Goal: Transaction & Acquisition: Register for event/course

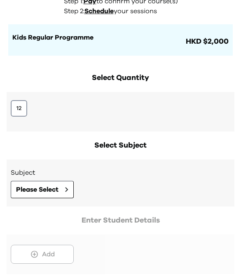
scroll to position [54, 0]
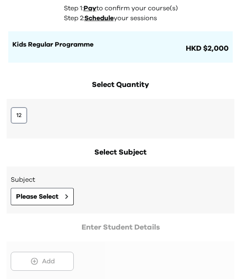
click at [60, 197] on button "Please Select" at bounding box center [42, 196] width 63 height 17
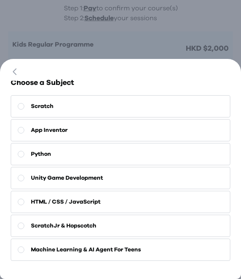
click at [170, 107] on button "Scratch" at bounding box center [120, 106] width 219 height 22
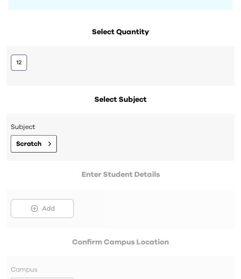
scroll to position [108, 0]
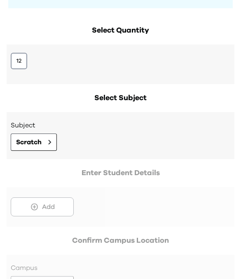
click at [55, 211] on div at bounding box center [121, 196] width 228 height 59
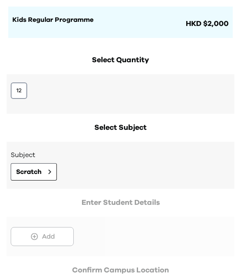
scroll to position [0, 0]
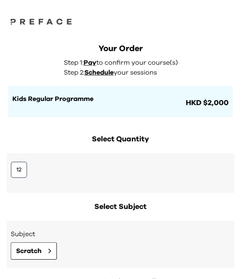
click at [22, 170] on button "12" at bounding box center [19, 169] width 16 height 16
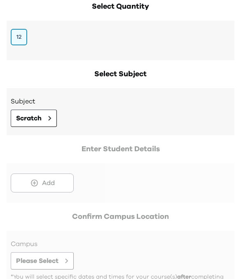
scroll to position [126, 0]
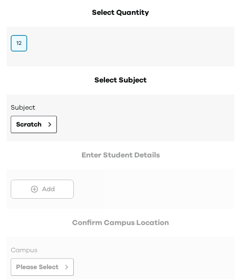
click at [61, 190] on div at bounding box center [121, 178] width 228 height 59
click at [47, 129] on button "Scratch" at bounding box center [34, 124] width 46 height 17
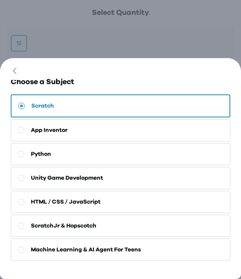
click at [142, 139] on button "App Inventor" at bounding box center [120, 130] width 219 height 22
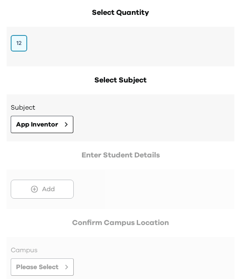
click at [61, 128] on button "App Inventor" at bounding box center [42, 124] width 63 height 17
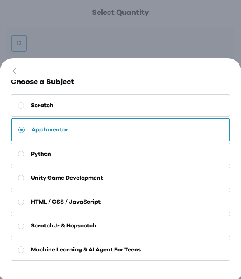
click at [160, 110] on button "Scratch" at bounding box center [120, 105] width 219 height 22
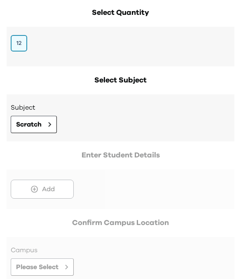
click at [42, 123] on button "Scratch" at bounding box center [34, 124] width 46 height 17
click at [160, 40] on div "Go Back Close Choose a Subject Scratch App Inventor Python Unity Game Developme…" at bounding box center [120, 139] width 241 height 279
